Goal: Transaction & Acquisition: Purchase product/service

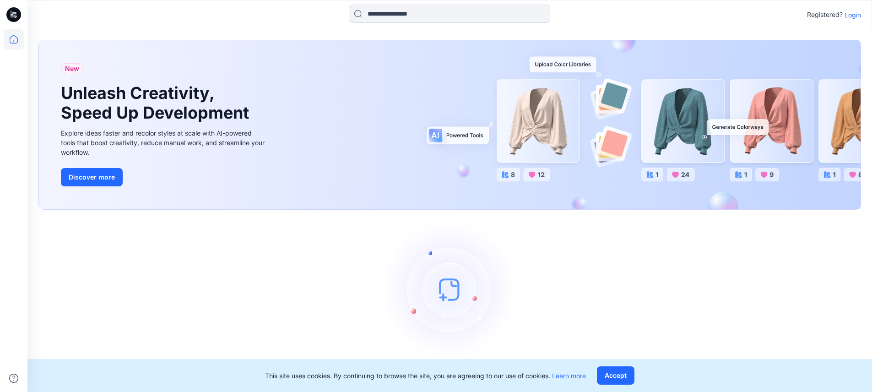
scroll to position [12, 0]
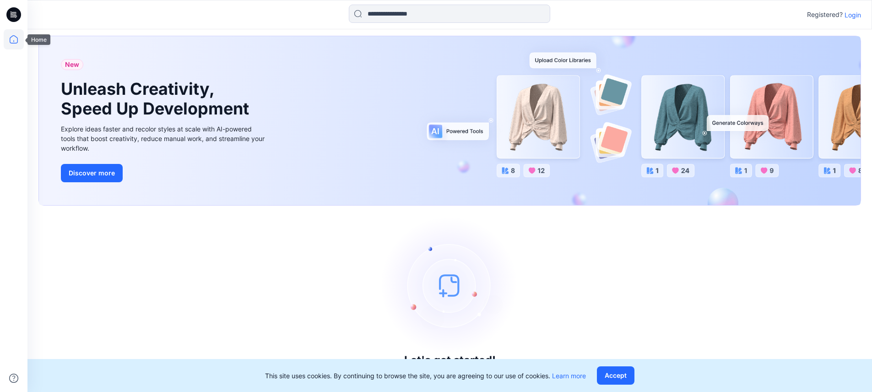
click at [11, 38] on icon at bounding box center [14, 39] width 20 height 20
click at [850, 16] on p "Login" at bounding box center [853, 15] width 16 height 10
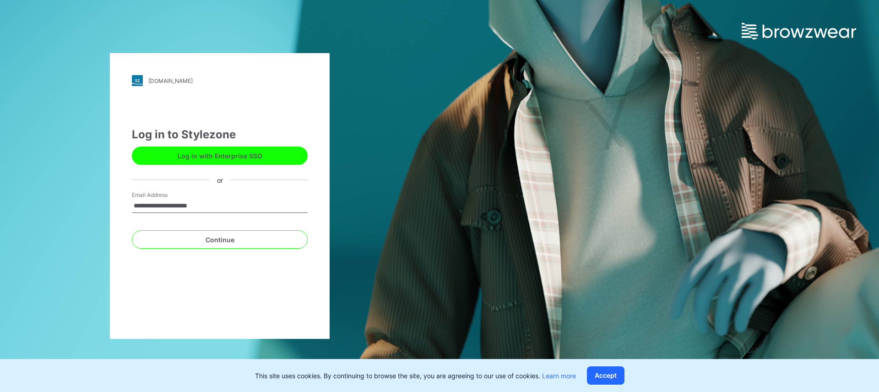
type input "**********"
click at [132, 230] on button "Continue" at bounding box center [220, 239] width 176 height 18
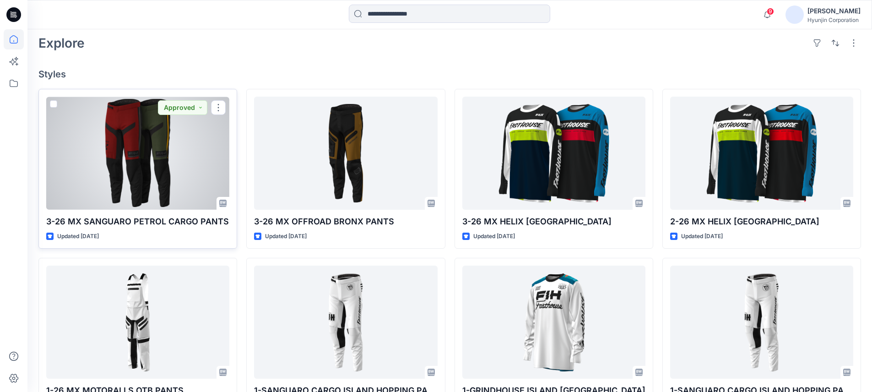
scroll to position [230, 0]
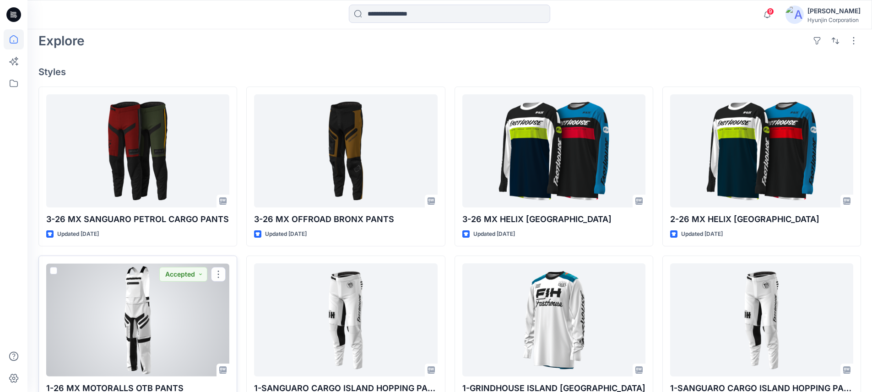
click at [196, 299] on div at bounding box center [137, 319] width 183 height 113
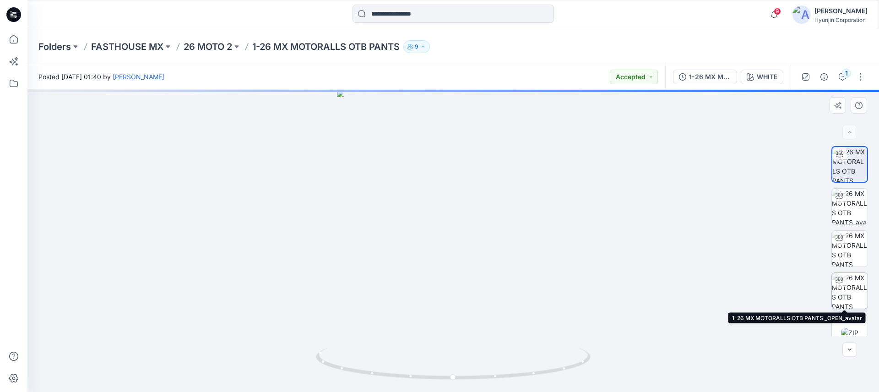
click at [848, 296] on img at bounding box center [850, 291] width 36 height 36
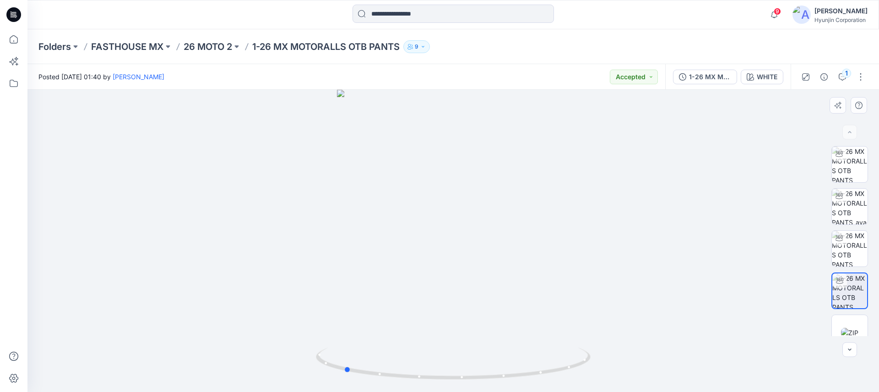
drag, startPoint x: 478, startPoint y: 299, endPoint x: 369, endPoint y: 286, distance: 110.2
click at [369, 286] on div at bounding box center [453, 241] width 852 height 302
drag, startPoint x: 455, startPoint y: 367, endPoint x: 449, endPoint y: 249, distance: 118.8
click at [449, 249] on div at bounding box center [453, 241] width 852 height 302
drag, startPoint x: 462, startPoint y: 295, endPoint x: 457, endPoint y: 212, distance: 83.4
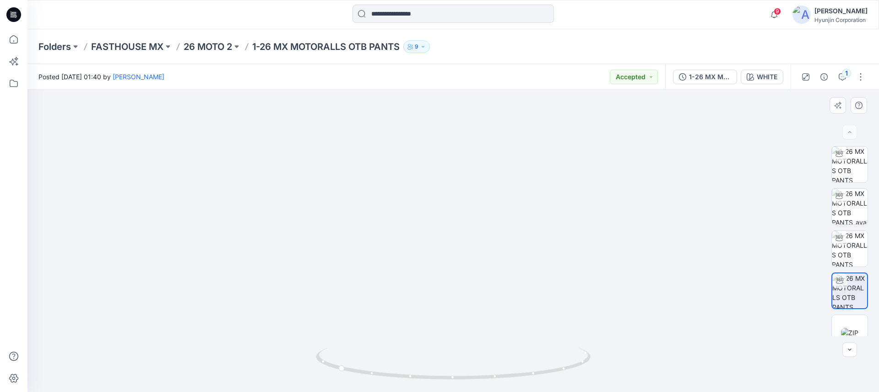
click at [457, 212] on img at bounding box center [454, 120] width 604 height 544
drag, startPoint x: 461, startPoint y: 247, endPoint x: 466, endPoint y: 212, distance: 35.2
click at [462, 181] on img at bounding box center [454, 69] width 604 height 645
drag, startPoint x: 480, startPoint y: 263, endPoint x: 480, endPoint y: 198, distance: 65.5
click at [480, 198] on img at bounding box center [454, 5] width 604 height 774
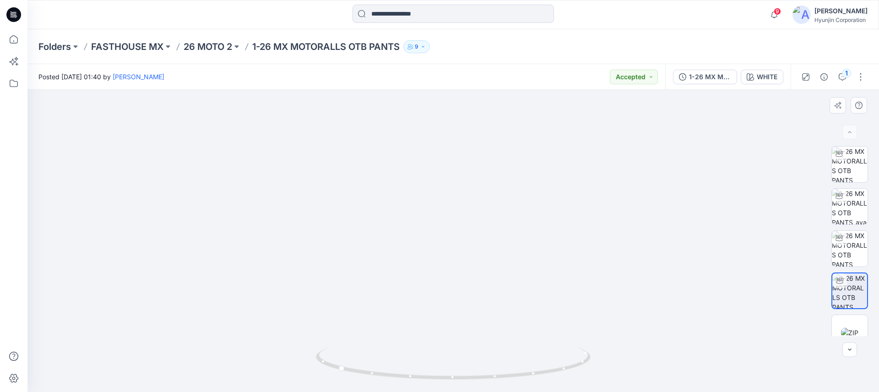
drag, startPoint x: 488, startPoint y: 222, endPoint x: 486, endPoint y: 215, distance: 6.6
click at [486, 216] on img at bounding box center [454, 0] width 604 height 784
click at [848, 216] on img at bounding box center [850, 207] width 36 height 36
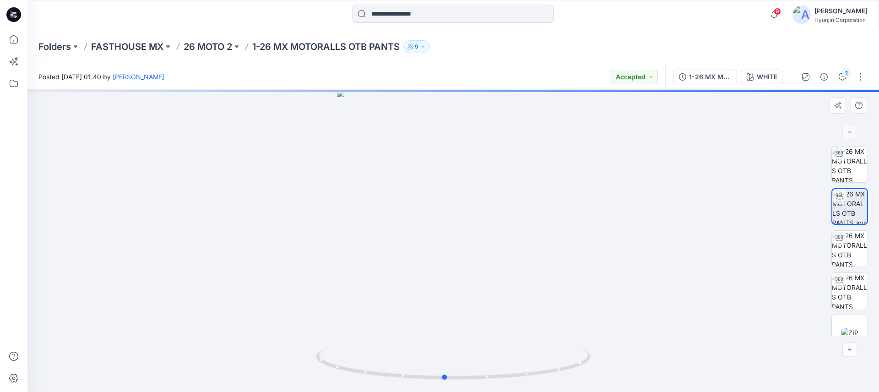
drag, startPoint x: 367, startPoint y: 320, endPoint x: 356, endPoint y: 318, distance: 11.2
click at [349, 318] on div at bounding box center [453, 241] width 852 height 302
drag, startPoint x: 447, startPoint y: 320, endPoint x: 281, endPoint y: 307, distance: 166.8
click at [281, 307] on div at bounding box center [453, 241] width 852 height 302
drag, startPoint x: 403, startPoint y: 321, endPoint x: 484, endPoint y: 322, distance: 81.1
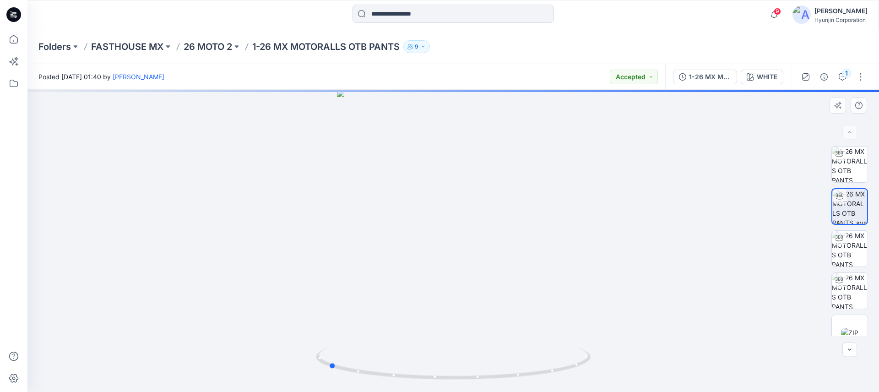
click at [484, 322] on div at bounding box center [453, 241] width 852 height 302
drag, startPoint x: 438, startPoint y: 350, endPoint x: 435, endPoint y: 235, distance: 115.0
click at [435, 234] on div at bounding box center [453, 241] width 852 height 302
drag, startPoint x: 444, startPoint y: 163, endPoint x: 443, endPoint y: 130, distance: 32.5
click at [443, 130] on img at bounding box center [453, 36] width 678 height 712
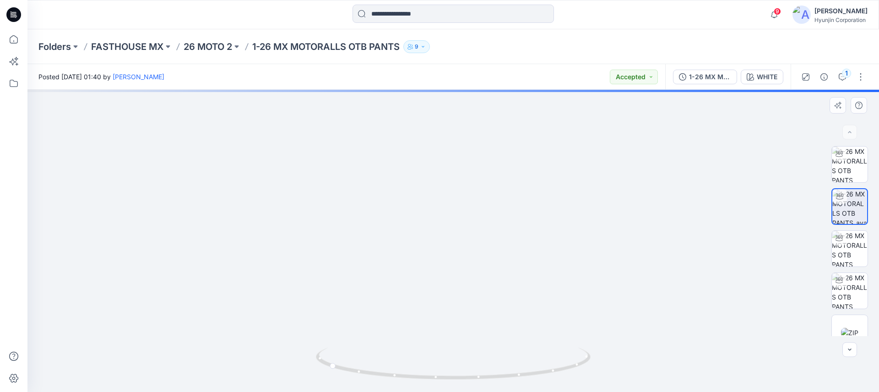
drag, startPoint x: 461, startPoint y: 133, endPoint x: 461, endPoint y: 112, distance: 20.6
click at [461, 113] on img at bounding box center [453, 29] width 678 height 725
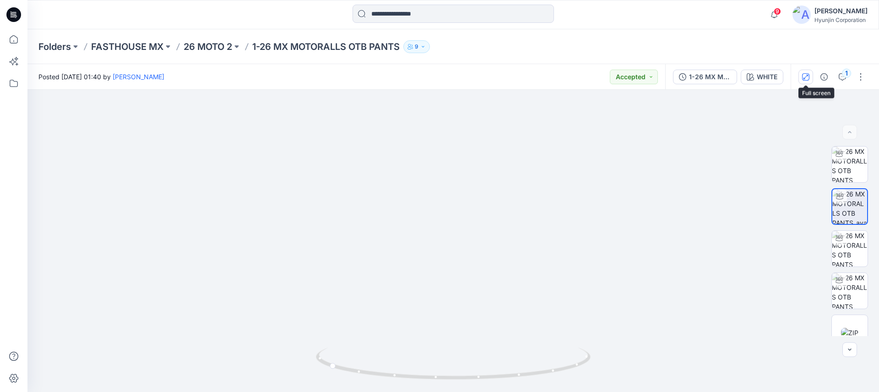
click at [809, 74] on icon "button" at bounding box center [805, 76] width 7 height 7
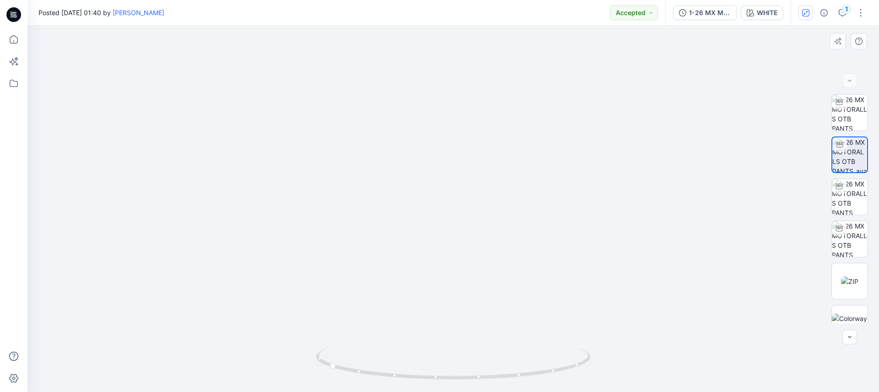
drag, startPoint x: 501, startPoint y: 278, endPoint x: 501, endPoint y: 236, distance: 41.7
drag, startPoint x: 334, startPoint y: 370, endPoint x: 345, endPoint y: 344, distance: 28.5
click at [345, 344] on div at bounding box center [453, 209] width 852 height 366
drag, startPoint x: 453, startPoint y: 267, endPoint x: 430, endPoint y: 264, distance: 23.1
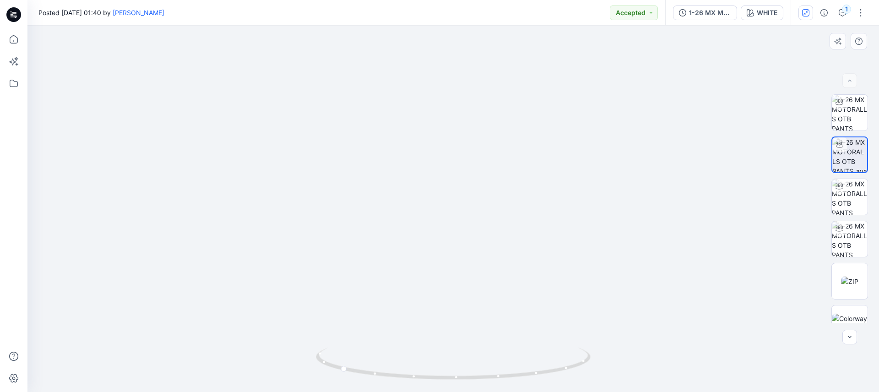
drag, startPoint x: 480, startPoint y: 271, endPoint x: 433, endPoint y: 273, distance: 46.8
drag, startPoint x: 455, startPoint y: 323, endPoint x: 438, endPoint y: 298, distance: 30.0
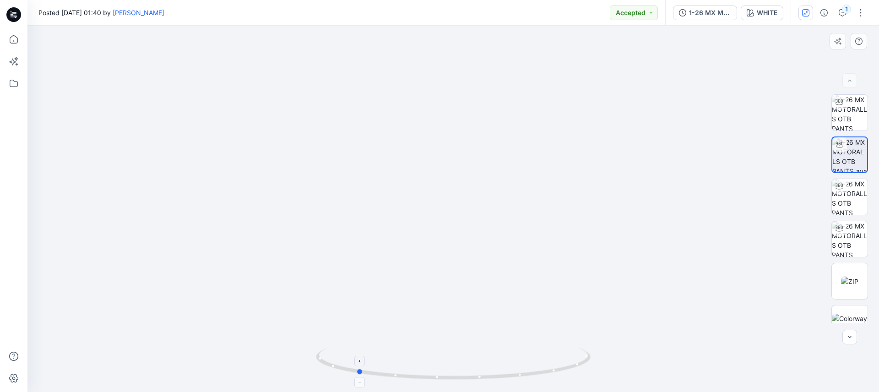
drag, startPoint x: 343, startPoint y: 371, endPoint x: 360, endPoint y: 361, distance: 19.1
click at [360, 361] on icon at bounding box center [454, 365] width 277 height 34
click at [360, 361] on foreignobject at bounding box center [359, 361] width 11 height 11
drag, startPoint x: 444, startPoint y: 151, endPoint x: 438, endPoint y: 271, distance: 119.7
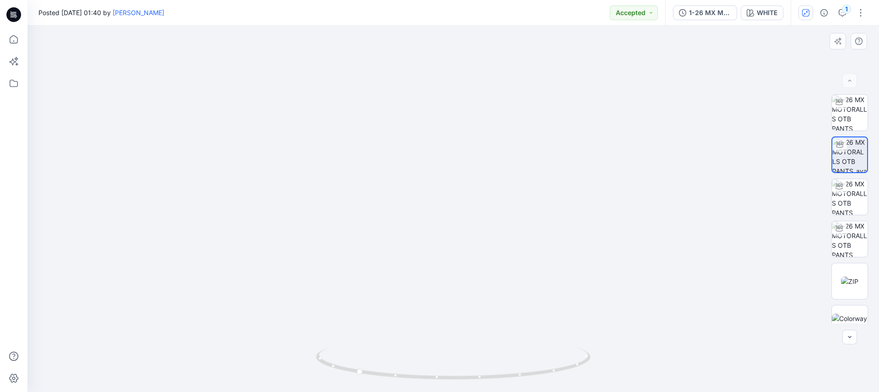
drag, startPoint x: 417, startPoint y: 148, endPoint x: 414, endPoint y: 247, distance: 99.4
click at [414, 247] on img at bounding box center [453, 65] width 687 height 653
drag, startPoint x: 361, startPoint y: 372, endPoint x: 458, endPoint y: 324, distance: 108.7
click at [515, 359] on icon at bounding box center [454, 365] width 277 height 34
drag, startPoint x: 440, startPoint y: 332, endPoint x: 406, endPoint y: 238, distance: 100.5
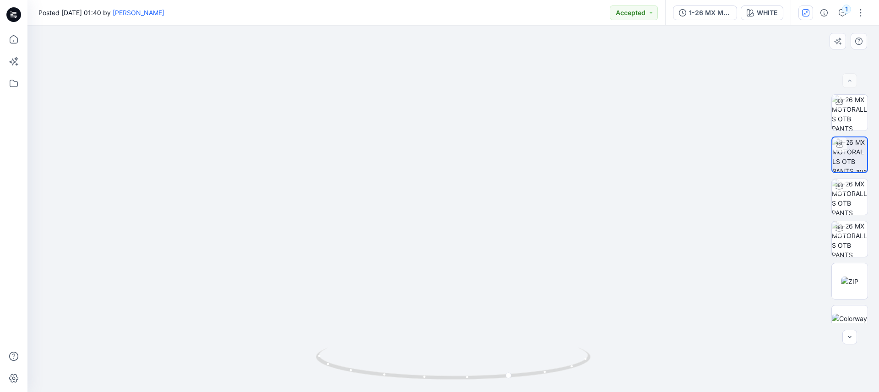
click at [406, 238] on img at bounding box center [453, 21] width 687 height 741
drag, startPoint x: 398, startPoint y: 249, endPoint x: 436, endPoint y: 314, distance: 75.1
click at [428, 392] on html "9 Notifications Jeongeun Lee shared 3-26 MX SANGUARO PETROL CARGO PANTS in 26 M…" at bounding box center [439, 196] width 879 height 392
drag, startPoint x: 454, startPoint y: 228, endPoint x: 453, endPoint y: 305, distance: 76.5
click at [453, 305] on img at bounding box center [453, 151] width 687 height 482
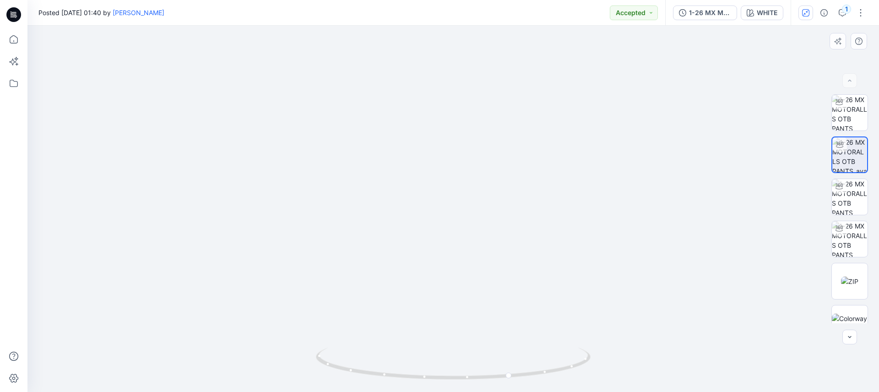
drag, startPoint x: 453, startPoint y: 305, endPoint x: 448, endPoint y: 282, distance: 23.4
click at [448, 282] on img at bounding box center [453, 139] width 687 height 505
click at [18, 20] on icon at bounding box center [13, 14] width 15 height 15
